Goal: Task Accomplishment & Management: Use online tool/utility

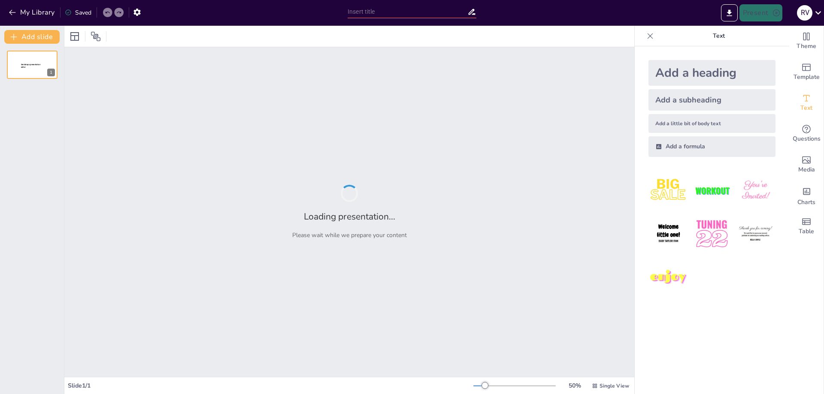
type input "El Performance: Definición y Relevancia en el Arte Contemporáneo"
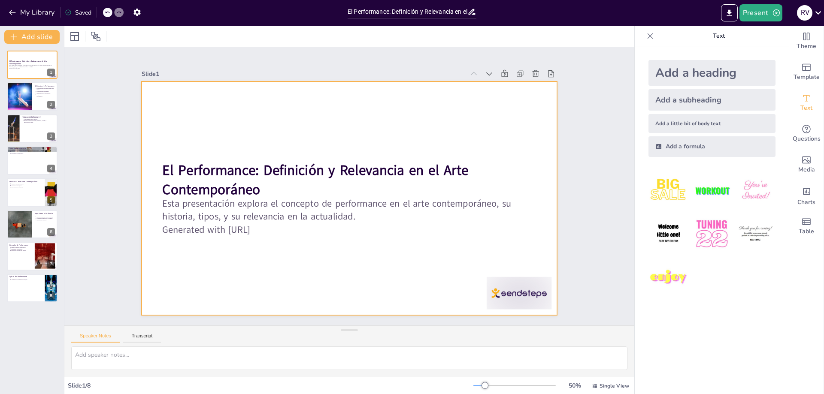
click at [177, 188] on strong "El Performance: Definición y Relevancia en el Arte Contemporáneo" at bounding box center [318, 160] width 303 height 112
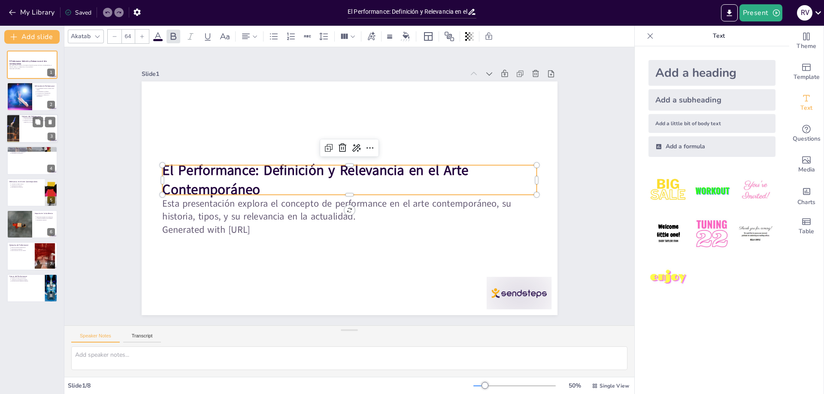
click at [24, 137] on div at bounding box center [31, 128] width 51 height 29
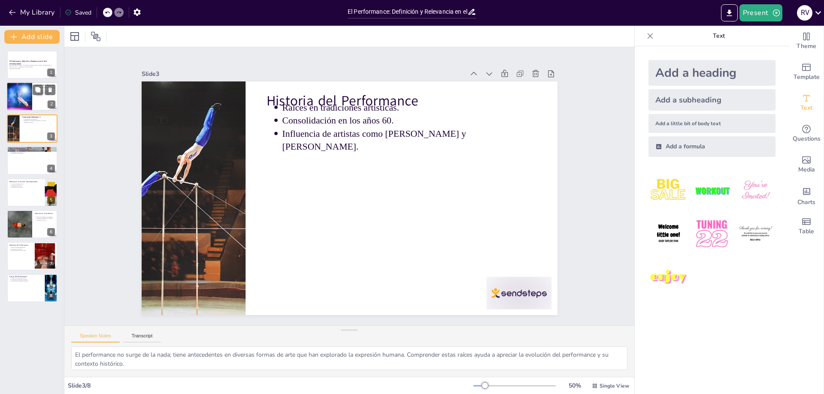
click at [18, 97] on div at bounding box center [18, 96] width 43 height 29
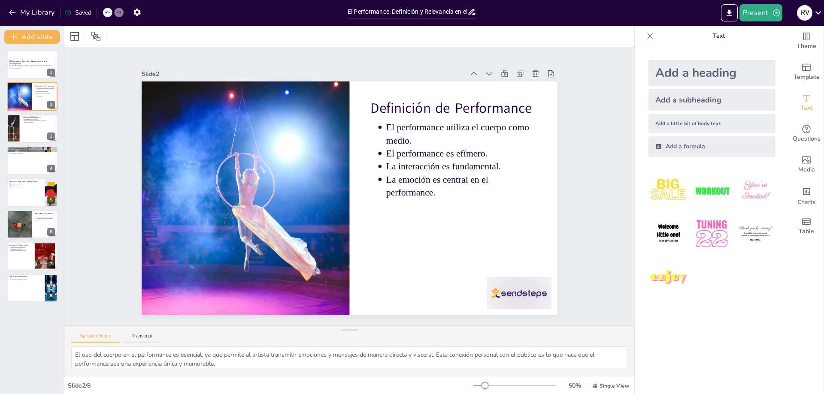
click at [703, 196] on img at bounding box center [712, 191] width 40 height 40
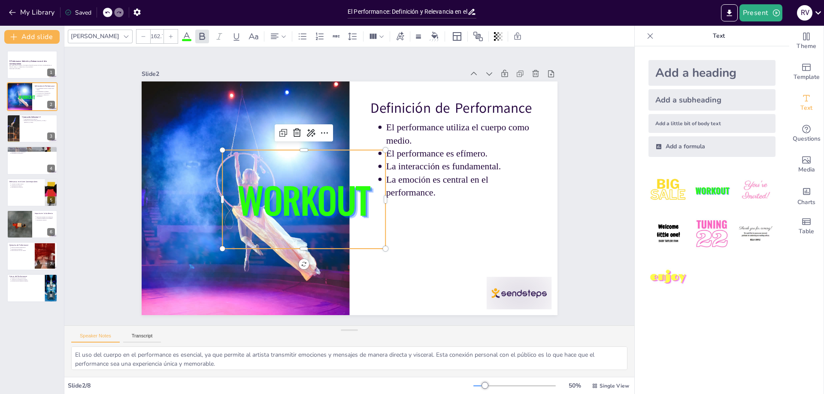
click at [667, 196] on img at bounding box center [668, 191] width 40 height 40
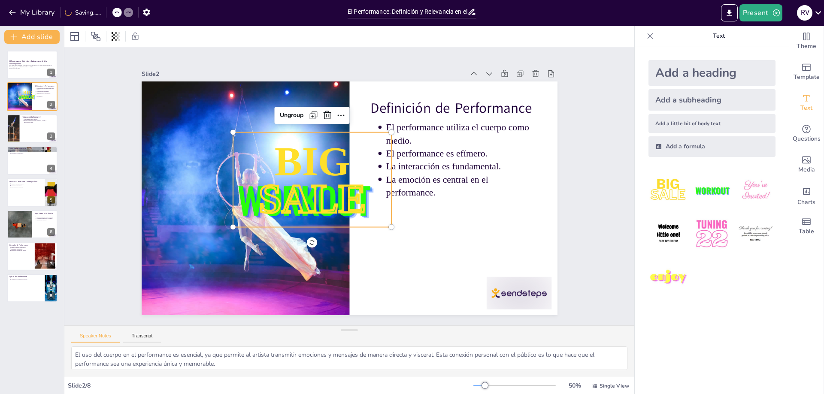
click at [658, 227] on img at bounding box center [668, 234] width 40 height 40
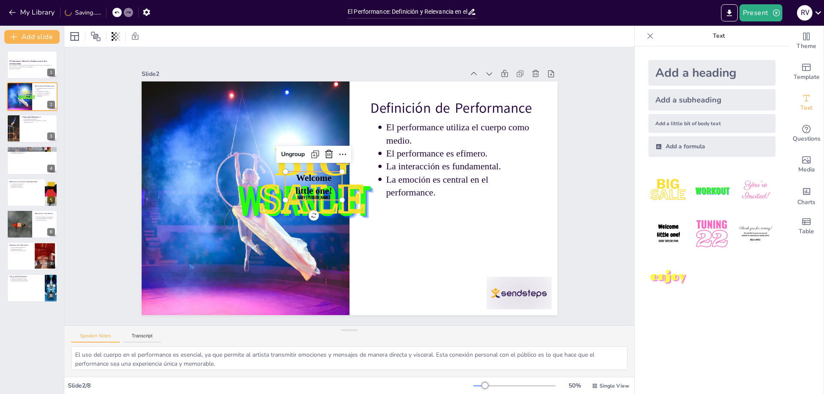
click at [671, 231] on img at bounding box center [668, 234] width 40 height 40
click at [692, 233] on img at bounding box center [712, 234] width 40 height 40
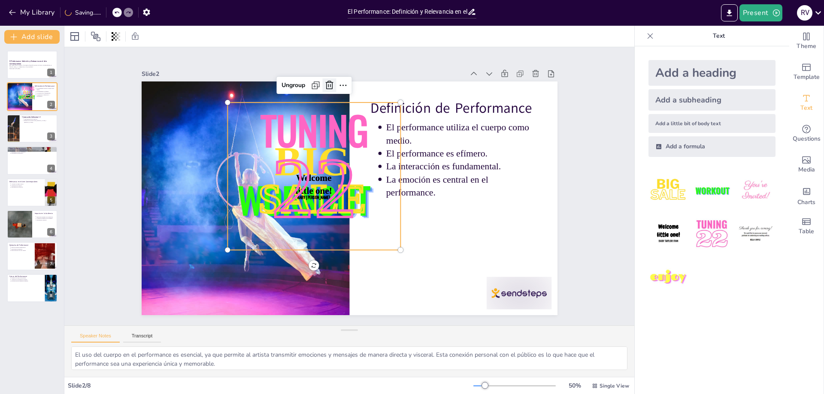
click at [374, 279] on icon at bounding box center [379, 284] width 11 height 11
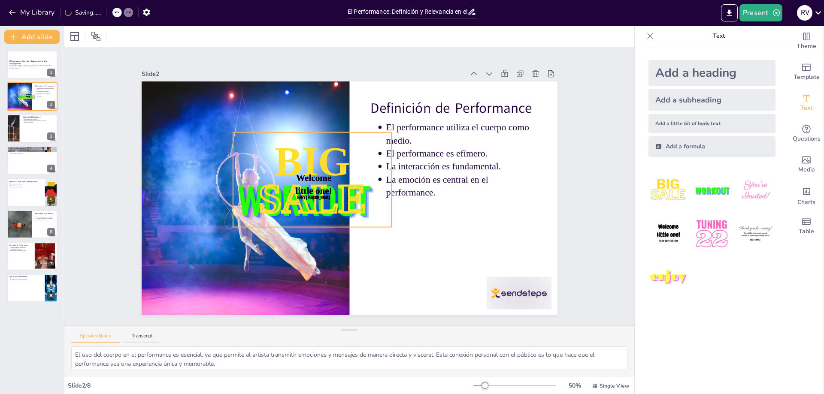
click at [315, 163] on span "BIG" at bounding box center [334, 144] width 88 height 81
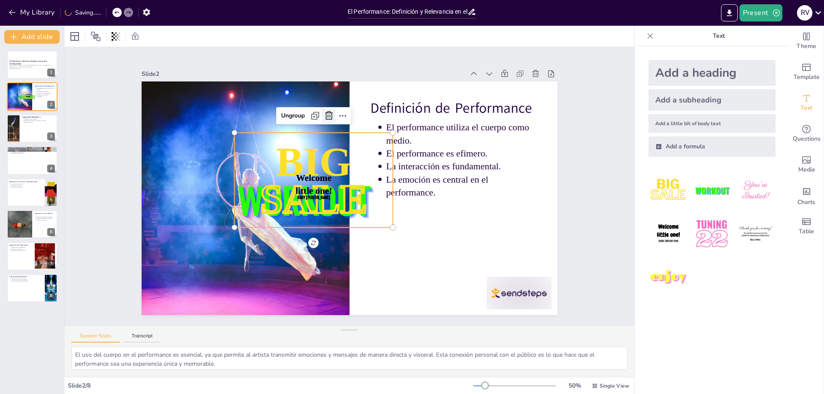
click at [338, 109] on icon at bounding box center [344, 113] width 12 height 12
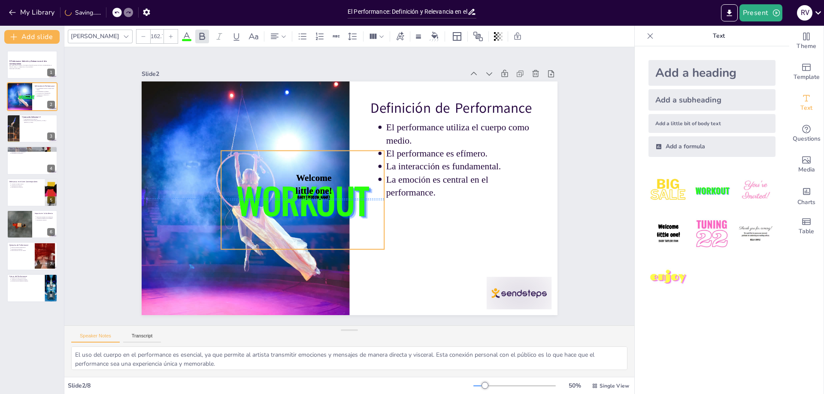
click at [314, 164] on div "WORKOUT" at bounding box center [301, 190] width 180 height 130
click at [402, 133] on icon at bounding box center [407, 138] width 11 height 11
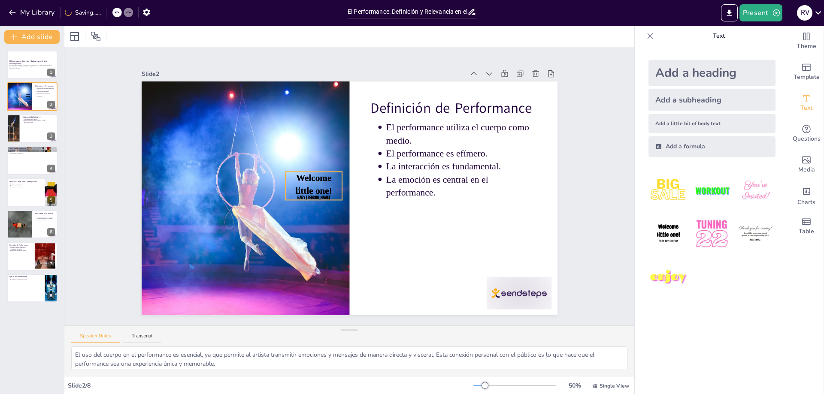
click at [310, 194] on span "Baby [PERSON_NAME]" at bounding box center [312, 193] width 33 height 9
click at [348, 151] on icon at bounding box center [355, 149] width 15 height 15
click at [31, 156] on div at bounding box center [31, 160] width 51 height 29
type textarea "La clasificación de los tipos de performance permite a los artistas y al públic…"
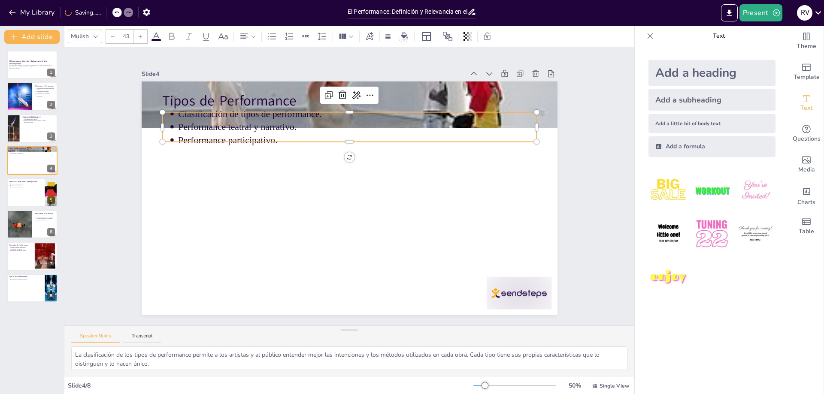
click at [347, 108] on div "Tipos de Performance Clasificación de tipos de performance. Performance teatral…" at bounding box center [346, 198] width 455 height 315
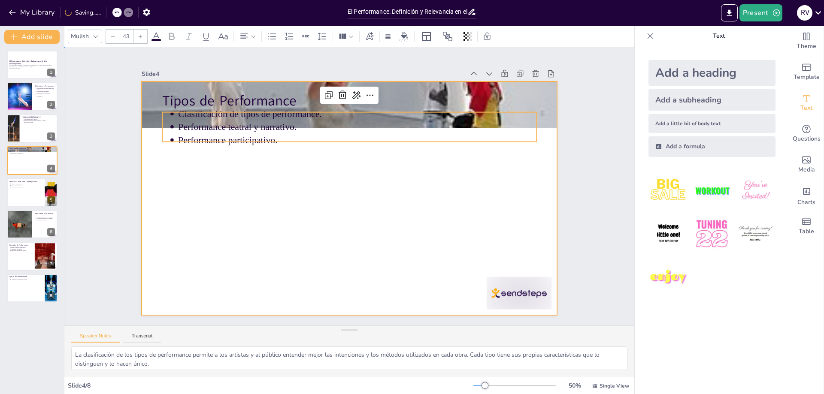
click at [341, 148] on div at bounding box center [343, 197] width 477 height 410
